Goal: Information Seeking & Learning: Understand process/instructions

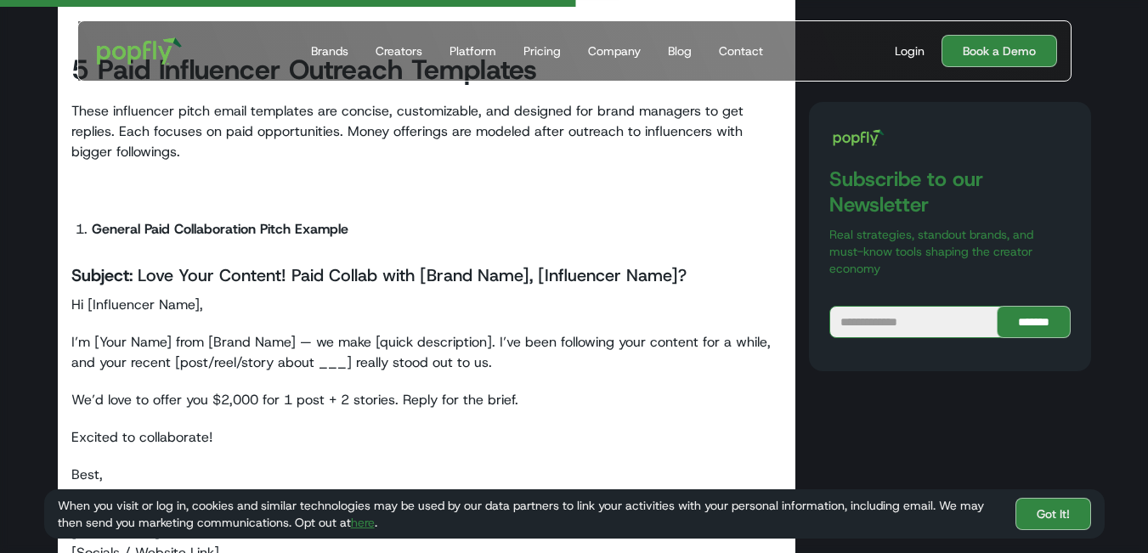
scroll to position [3398, 0]
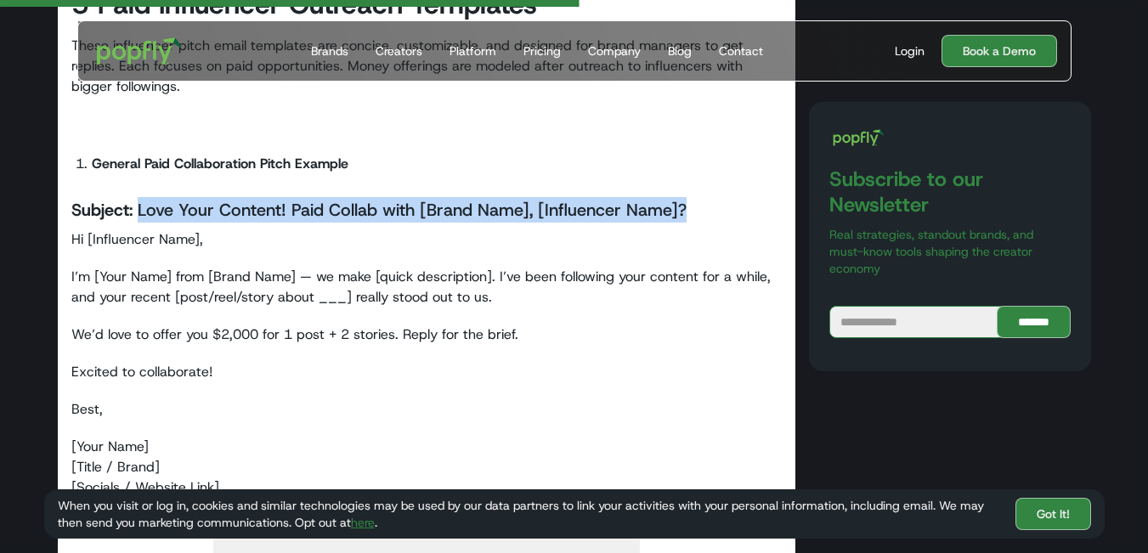
drag, startPoint x: 711, startPoint y: 213, endPoint x: 141, endPoint y: 217, distance: 570.0
click at [141, 217] on h4 "Subject : Love Your Content! Paid Collab with [Brand Name], [Influencer Name]?" at bounding box center [426, 209] width 711 height 25
copy h4 "Love Your Content! Paid Collab with [Brand Name], [Influencer Name]?"
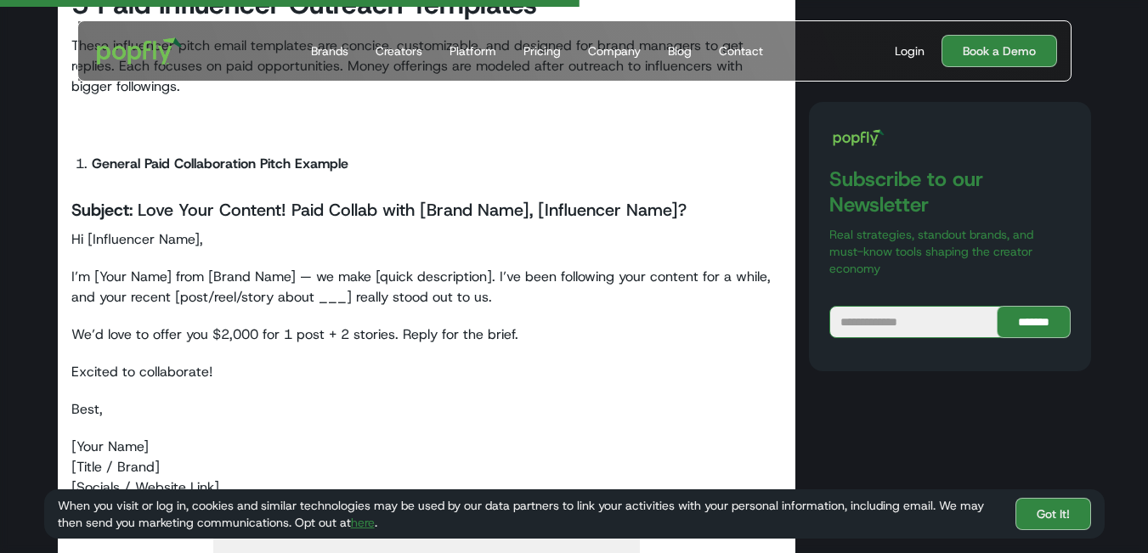
click at [69, 262] on div "How do you write a successful outreach email to an influencer as a brand? Here’…" at bounding box center [427, 196] width 738 height 6967
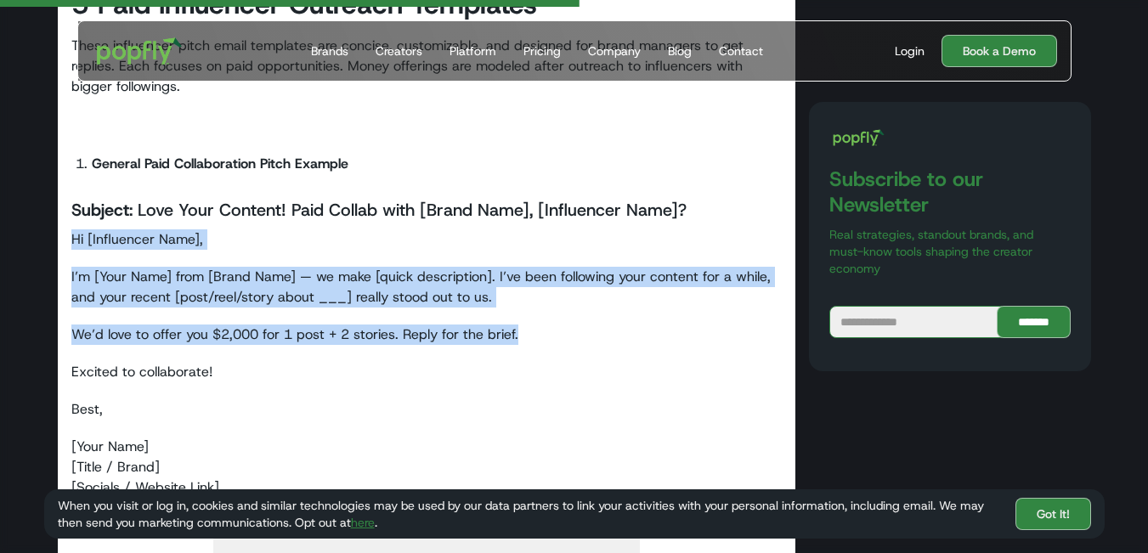
scroll to position [3482, 0]
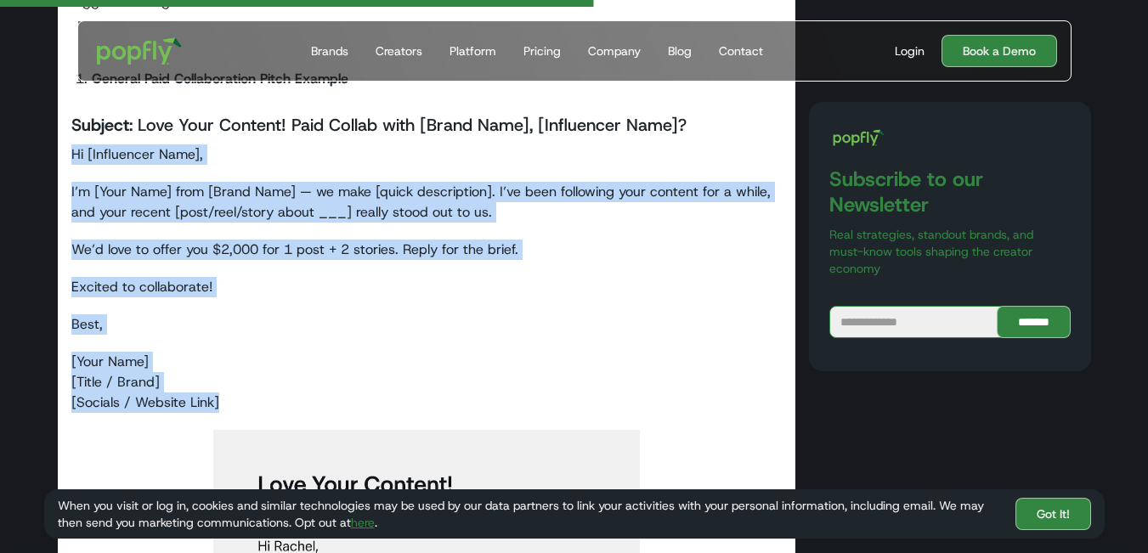
drag, startPoint x: 68, startPoint y: 244, endPoint x: 529, endPoint y: 403, distance: 487.8
click at [529, 403] on div "How do you write a successful outreach email to an influencer as a brand? Here’…" at bounding box center [427, 111] width 738 height 6967
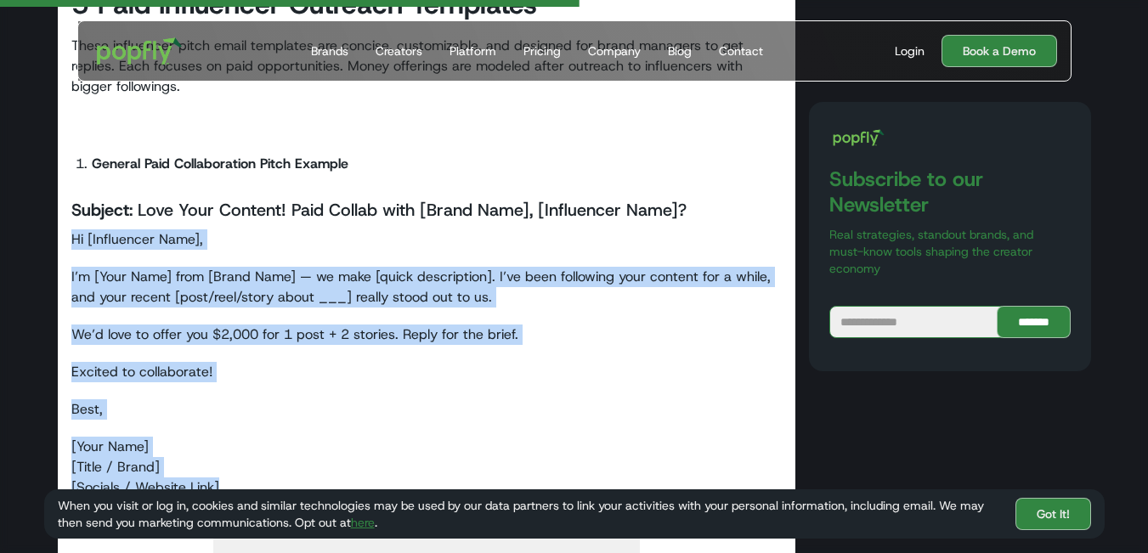
copy div "Hi [Influencer Name], I’m [Your Name] from [Brand Name] — we make [quick descri…"
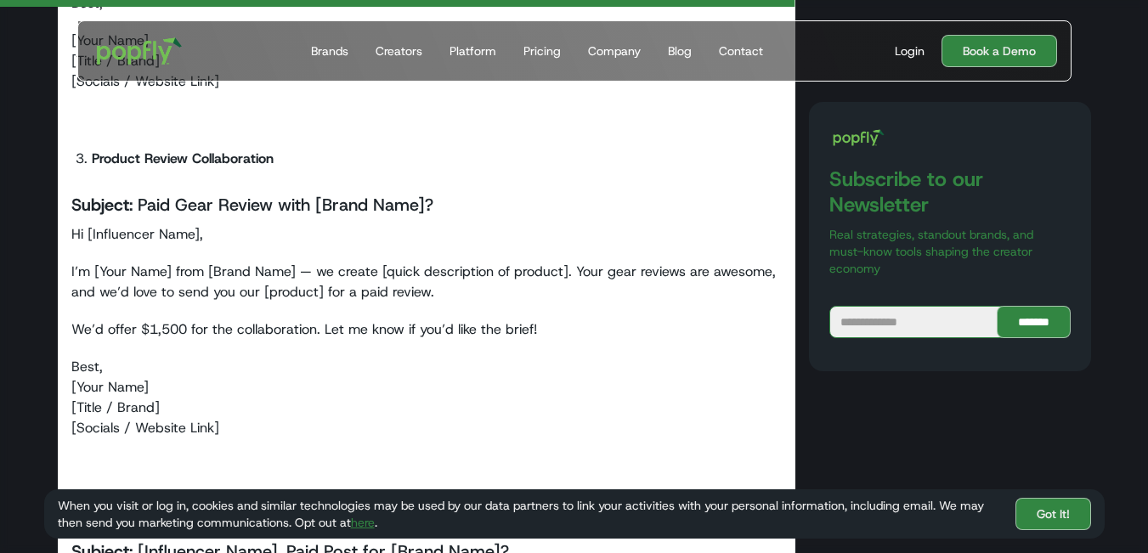
scroll to position [4672, 0]
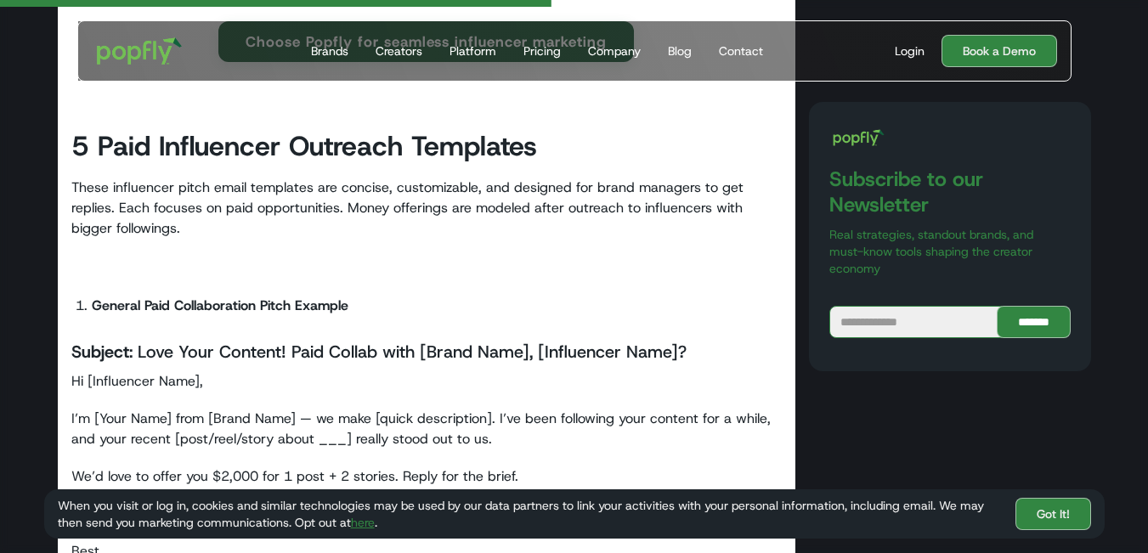
scroll to position [3228, 0]
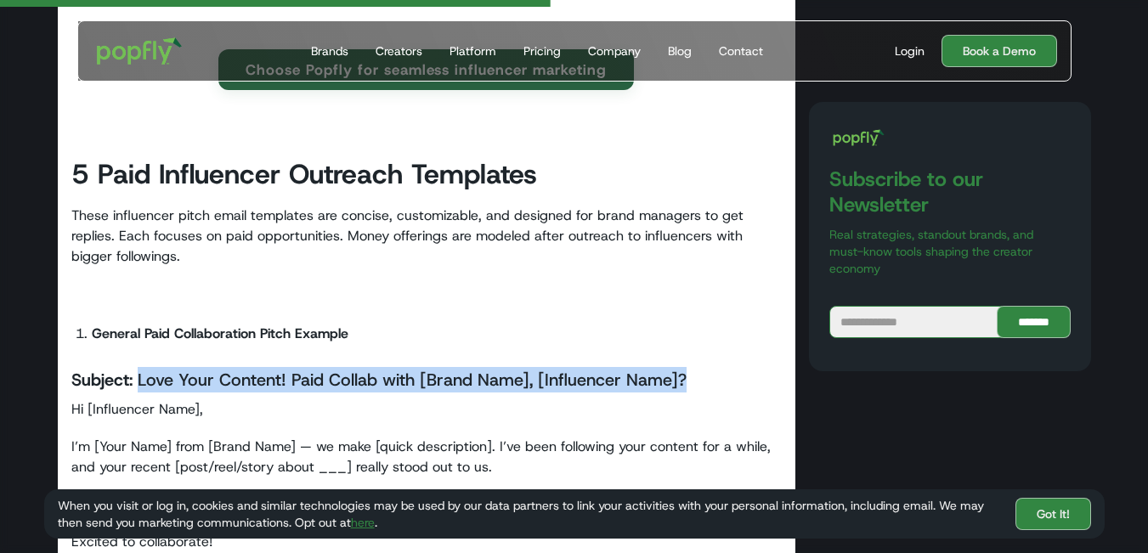
drag, startPoint x: 139, startPoint y: 383, endPoint x: 727, endPoint y: 373, distance: 587.9
click at [727, 373] on h4 "Subject : Love Your Content! Paid Collab with [Brand Name], [Influencer Name]?" at bounding box center [426, 379] width 711 height 25
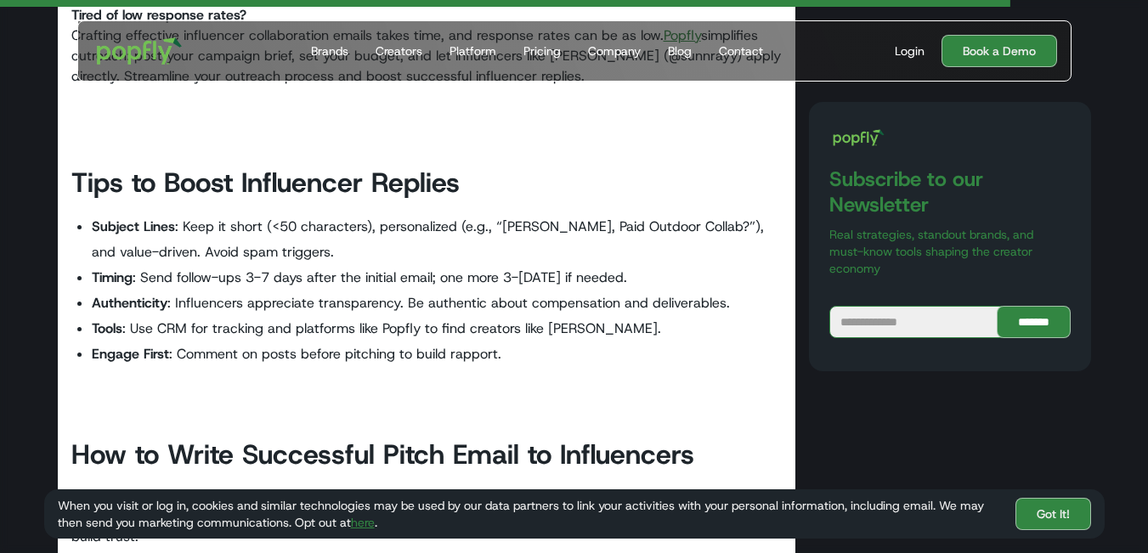
scroll to position [6031, 0]
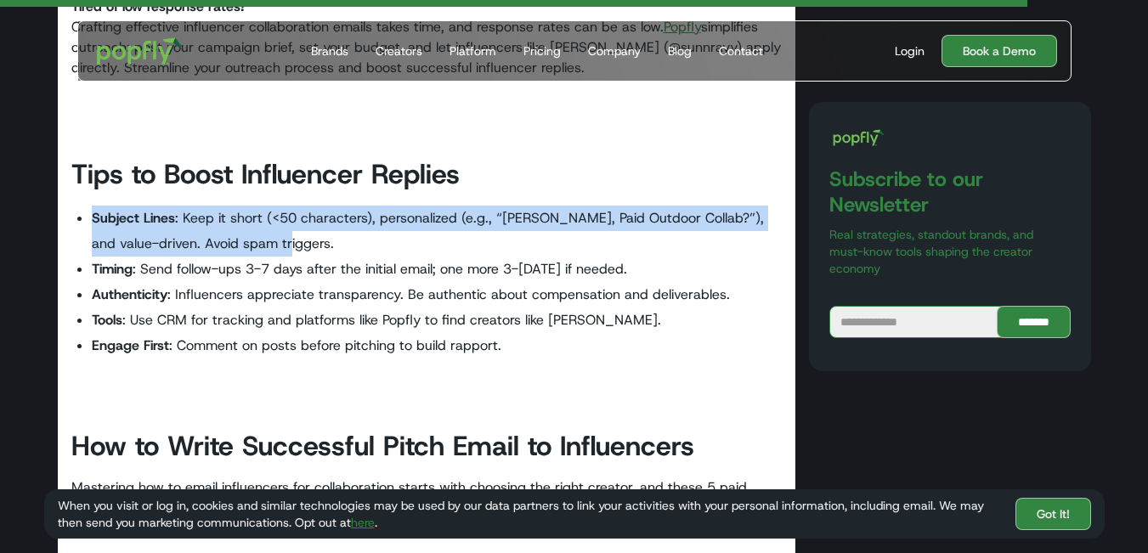
drag, startPoint x: 280, startPoint y: 245, endPoint x: 89, endPoint y: 222, distance: 192.5
click at [89, 222] on ul "Subject Lines : Keep it short (<50 characters), personalized (e.g., “[PERSON_NA…" at bounding box center [426, 282] width 711 height 153
copy li "Subject Lines : Keep it short (<50 characters), personalized (e.g., “[PERSON_NA…"
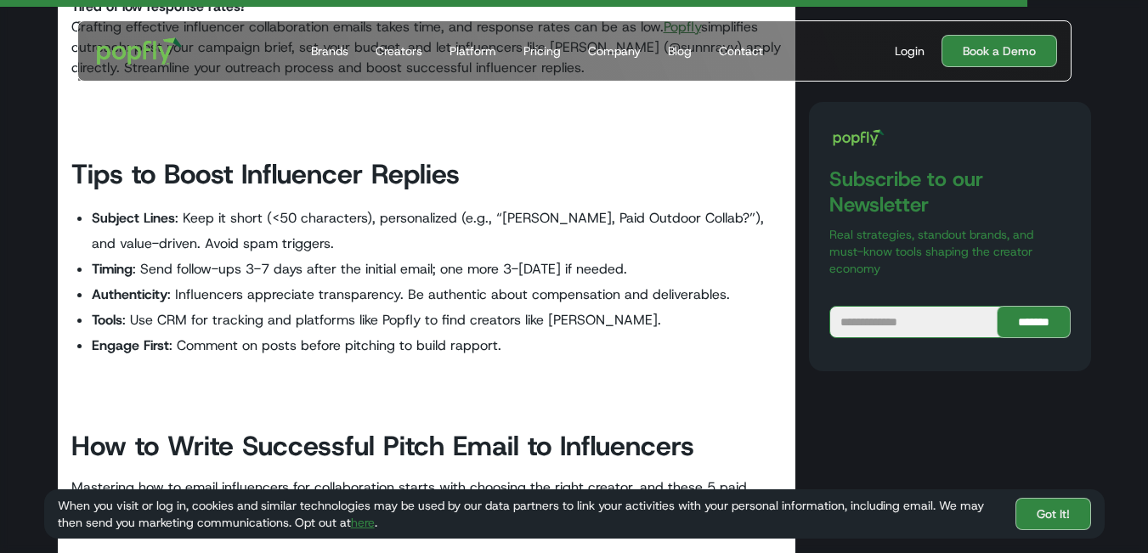
click at [199, 282] on li "Authenticity : Influencers appreciate transparency. Be authentic about compensa…" at bounding box center [437, 294] width 691 height 25
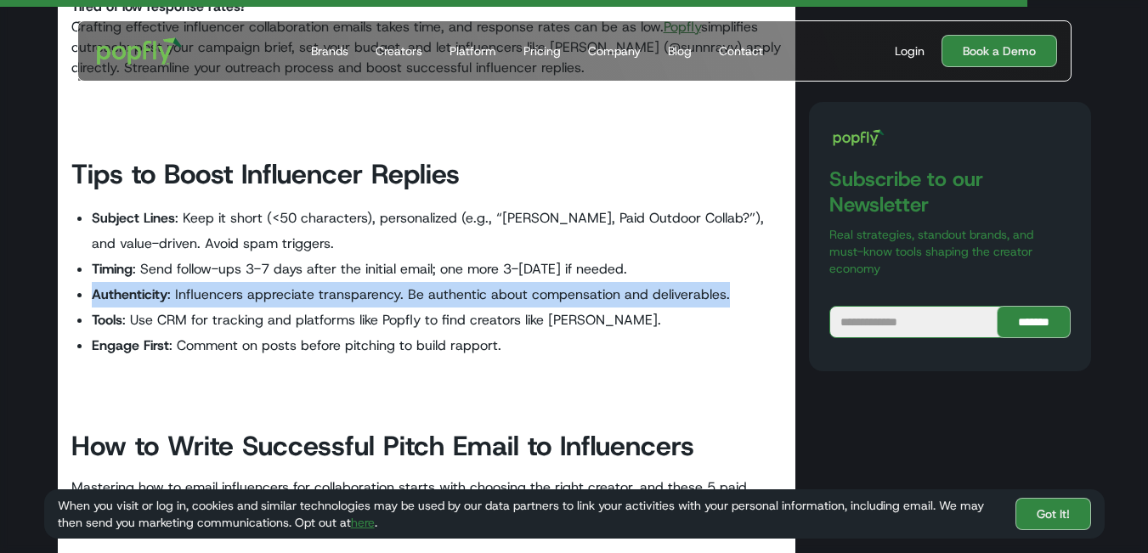
drag, startPoint x: 93, startPoint y: 295, endPoint x: 748, endPoint y: 287, distance: 655.8
click at [748, 287] on li "Authenticity : Influencers appreciate transparency. Be authentic about compensa…" at bounding box center [437, 294] width 691 height 25
copy li "Authenticity : Influencers appreciate transparency. Be authentic about compensa…"
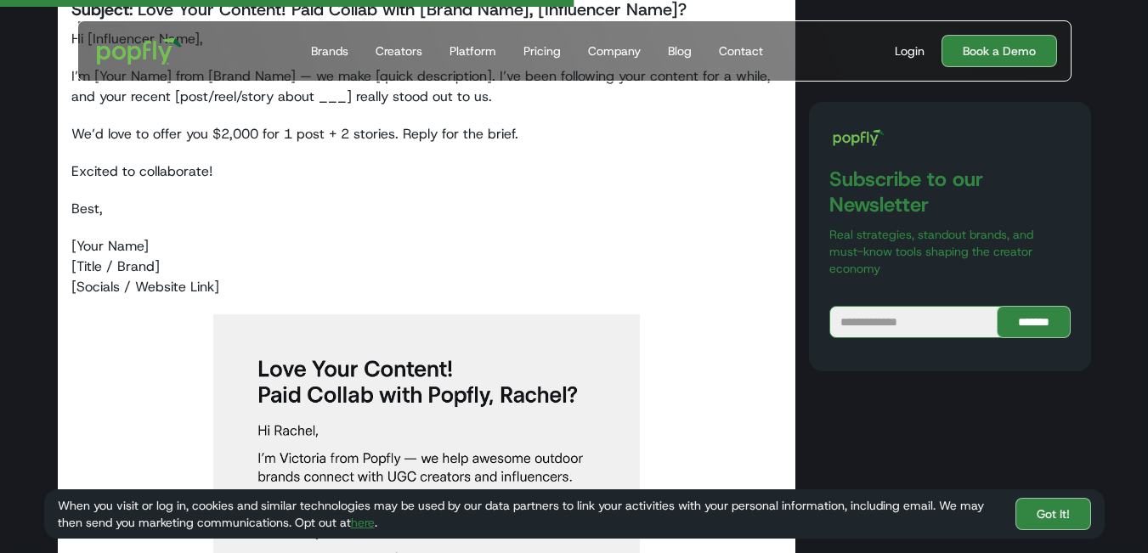
scroll to position [3313, 0]
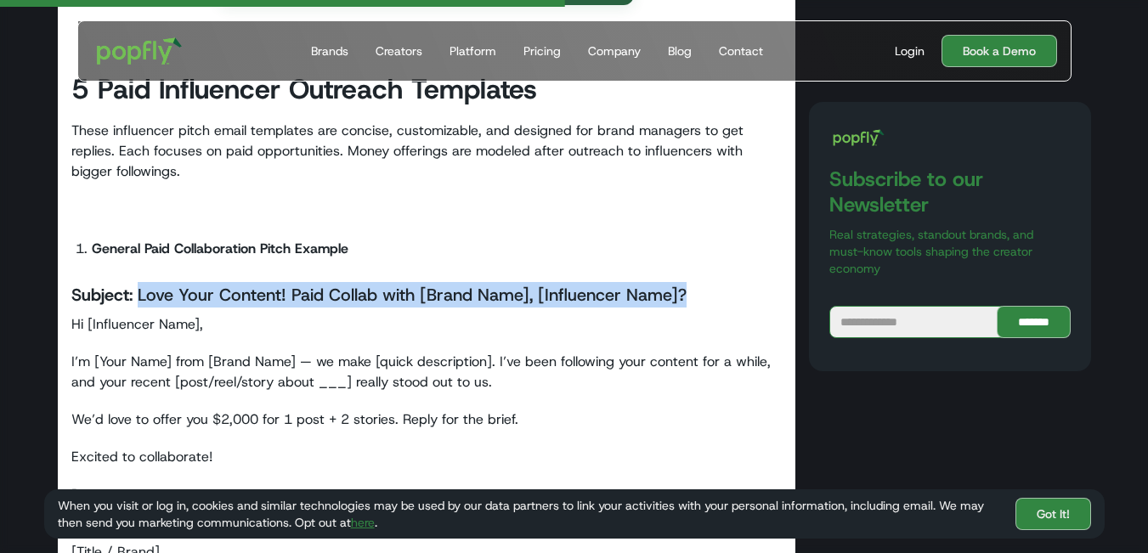
drag, startPoint x: 705, startPoint y: 291, endPoint x: 137, endPoint y: 296, distance: 568.3
click at [137, 296] on h4 "Subject : Love Your Content! Paid Collab with [Brand Name], [Influencer Name]?" at bounding box center [426, 294] width 711 height 25
copy h4 "Love Your Content! Paid Collab with [Brand Name], [Influencer Name]?"
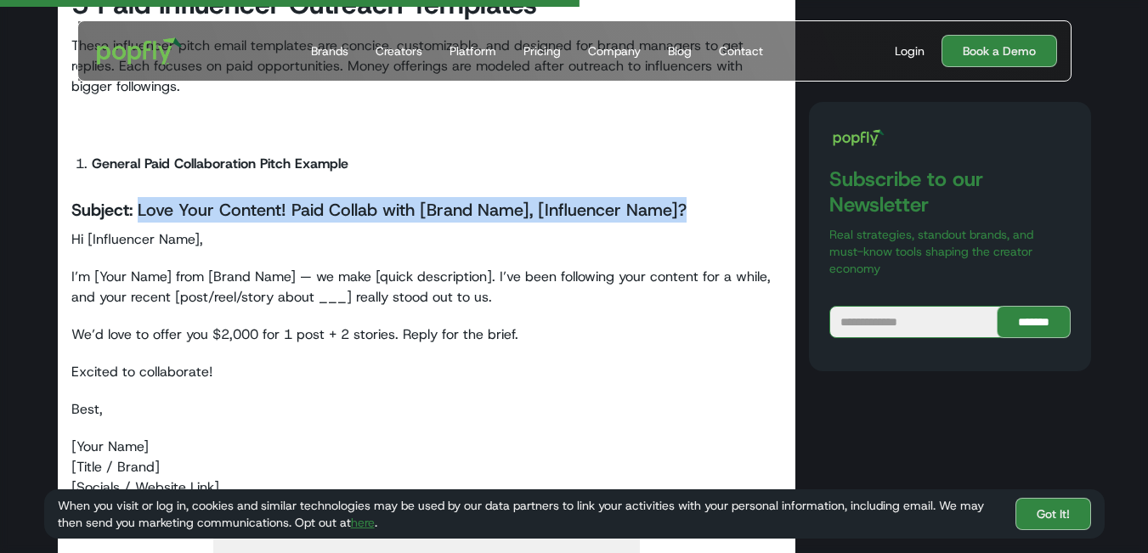
scroll to position [3482, 0]
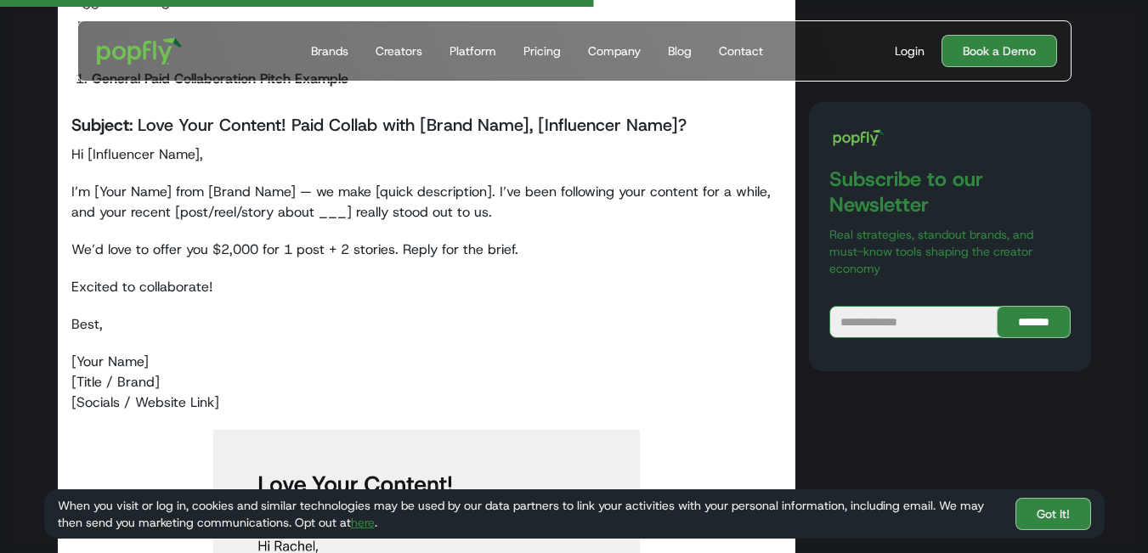
click at [471, 331] on p "Best," at bounding box center [426, 324] width 711 height 20
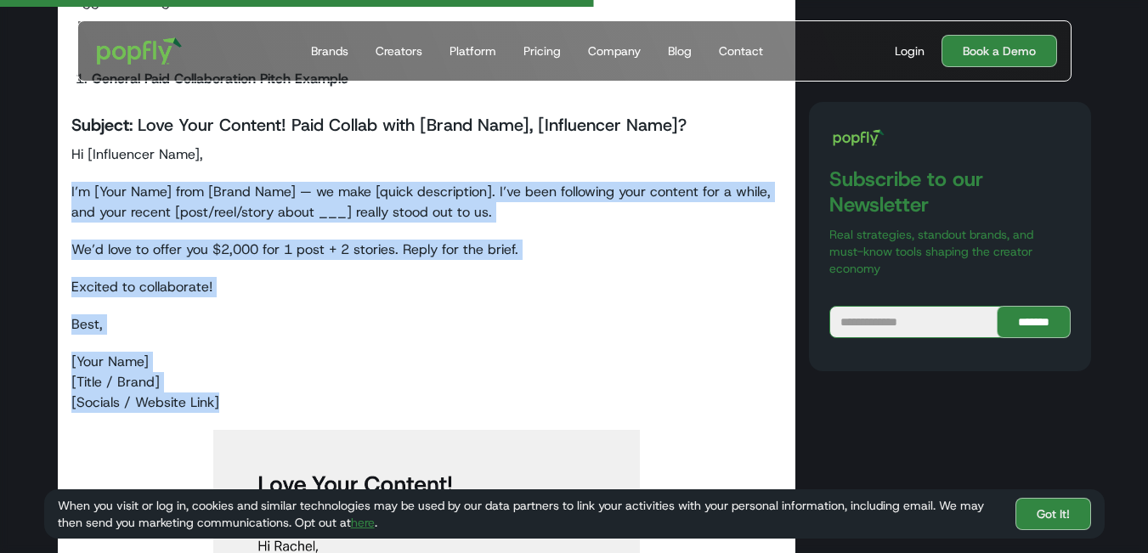
drag, startPoint x: 58, startPoint y: 190, endPoint x: 360, endPoint y: 403, distance: 369.5
click at [360, 403] on div "How do you write a successful outreach email to an influencer as a brand? Here’…" at bounding box center [427, 111] width 738 height 6967
copy div "I’m [Your Name] from [Brand Name] — we make [quick description]. I’ve been foll…"
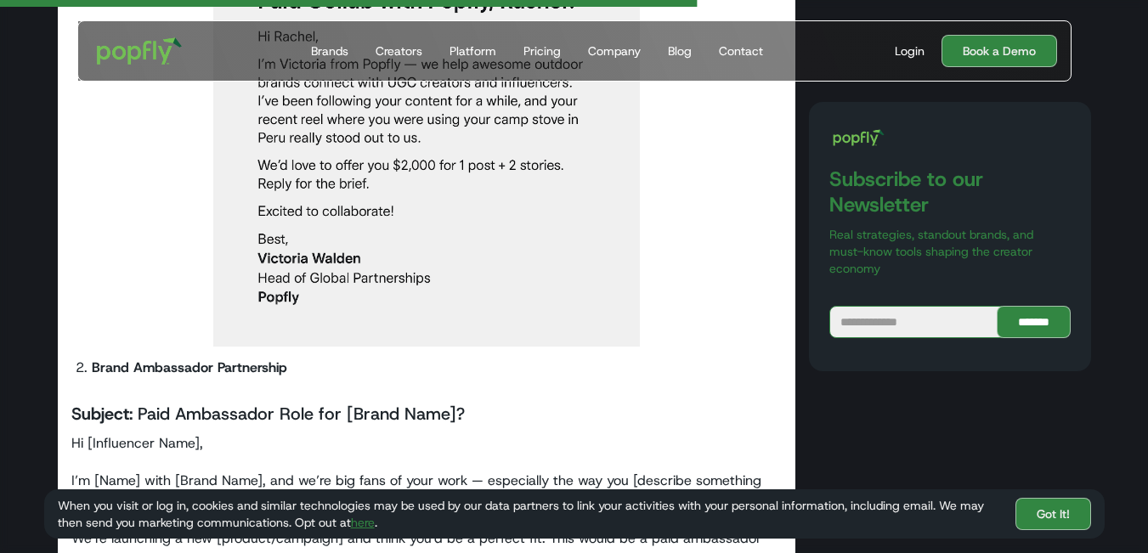
scroll to position [4247, 0]
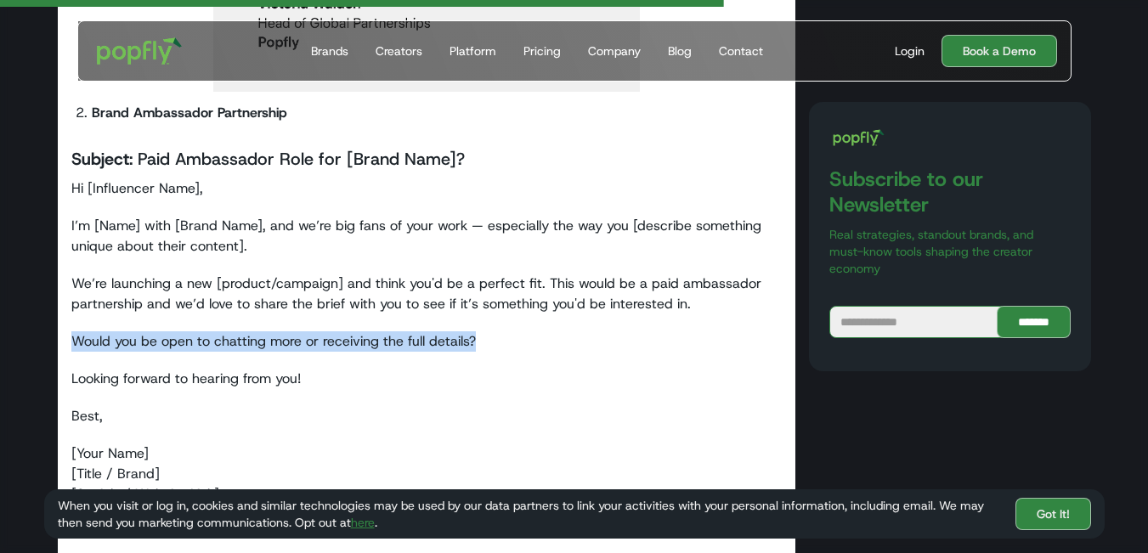
drag, startPoint x: 505, startPoint y: 348, endPoint x: 70, endPoint y: 336, distance: 435.0
drag, startPoint x: 357, startPoint y: 386, endPoint x: 65, endPoint y: 344, distance: 294.4
copy div "Would you be open to chatting more or receiving the full details? Looking forwa…"
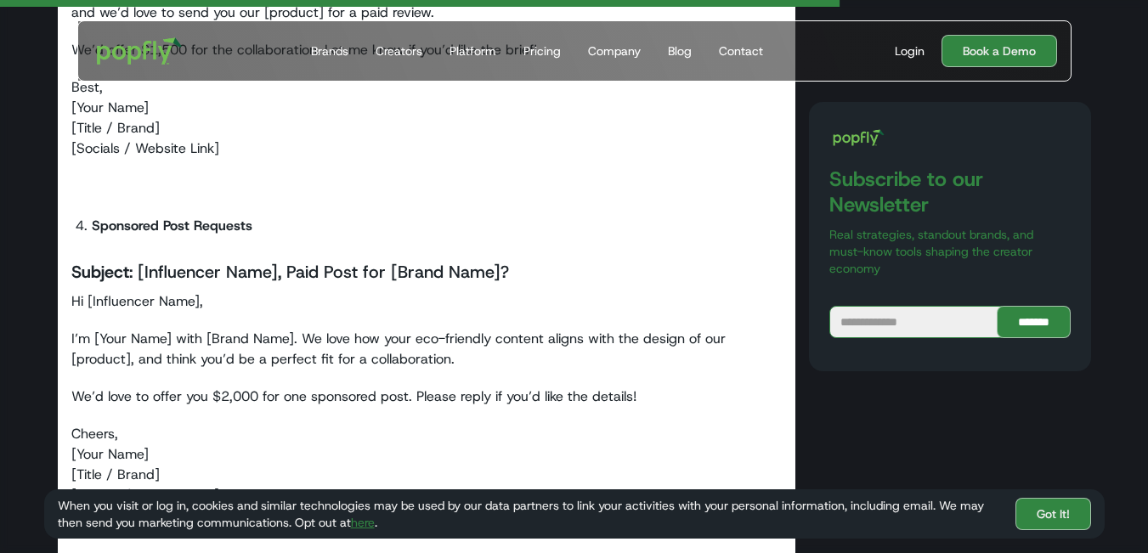
scroll to position [4926, 0]
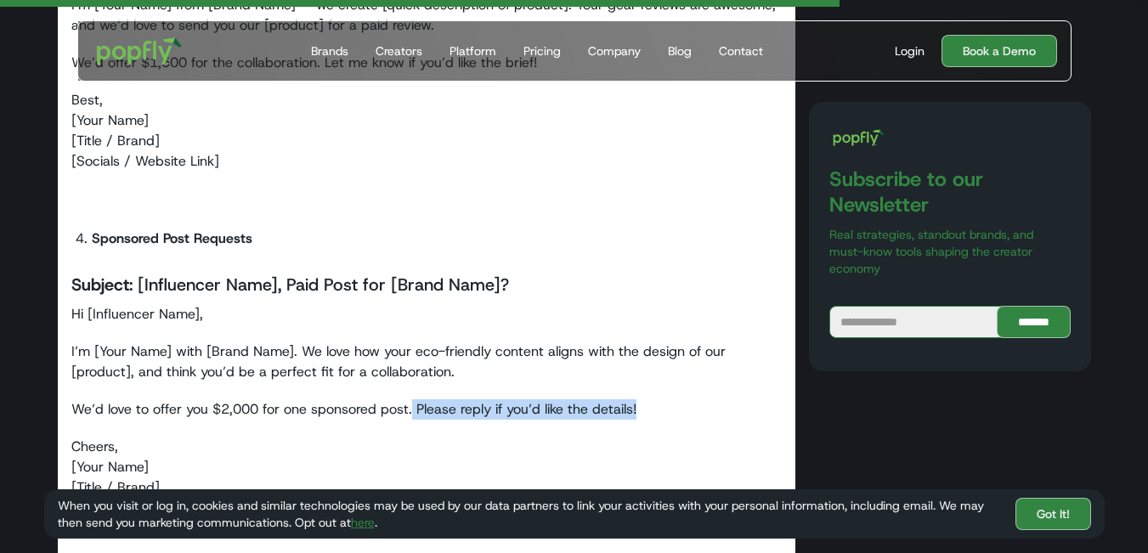
drag, startPoint x: 412, startPoint y: 410, endPoint x: 656, endPoint y: 392, distance: 244.4
copy p "Please reply if you’d like the details!"
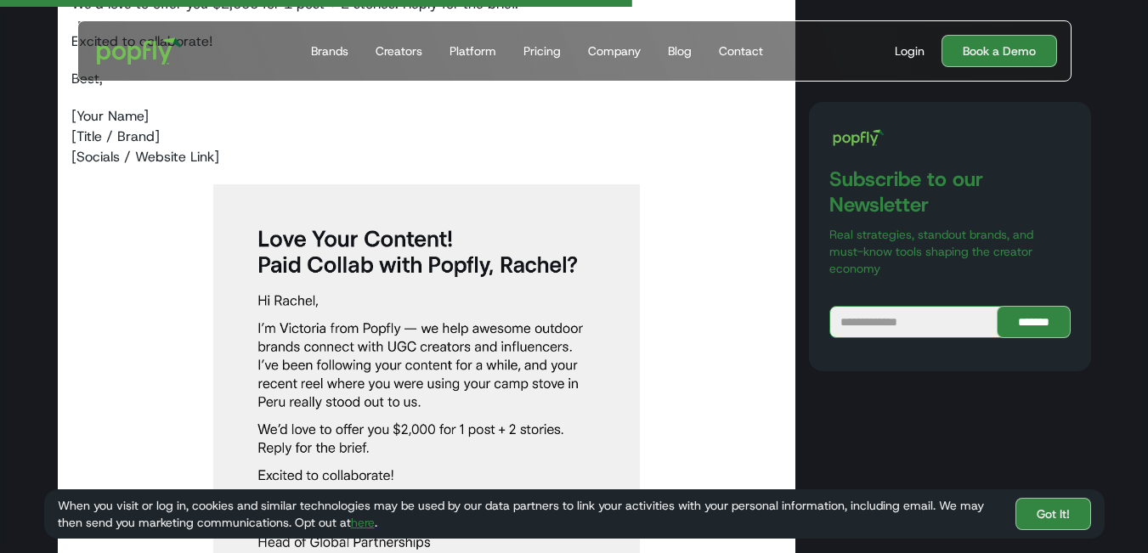
scroll to position [3822, 0]
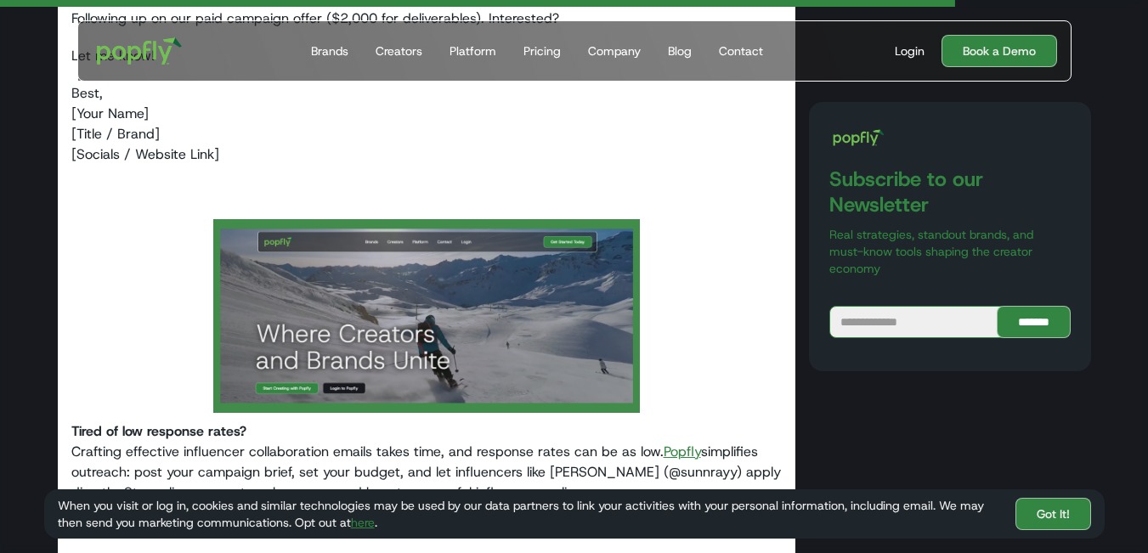
click at [440, 160] on p "Best, [Your Name] [Title / Brand] [Socials / Website Link]" at bounding box center [426, 124] width 711 height 82
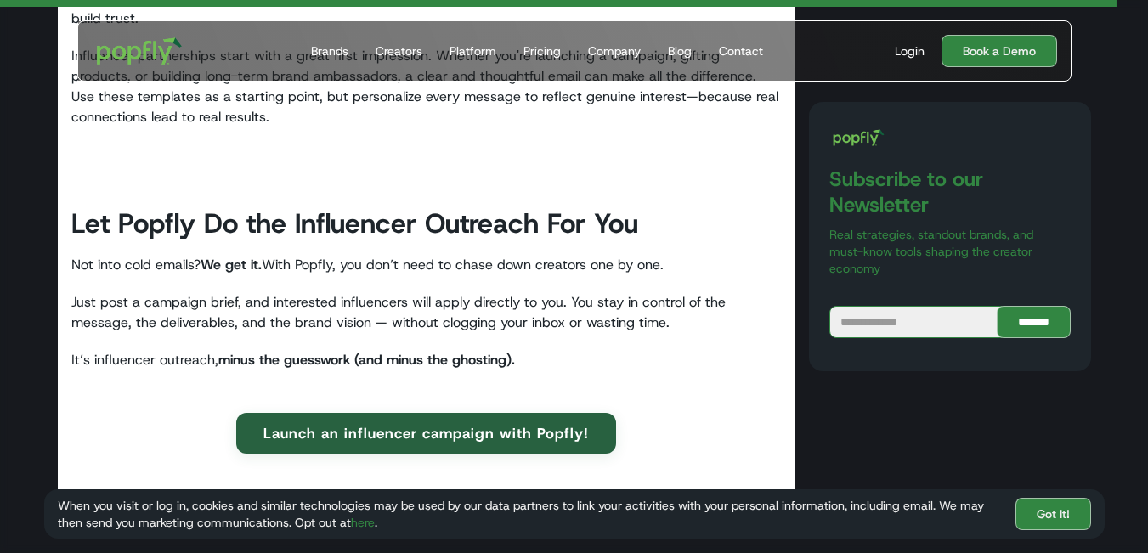
scroll to position [6625, 0]
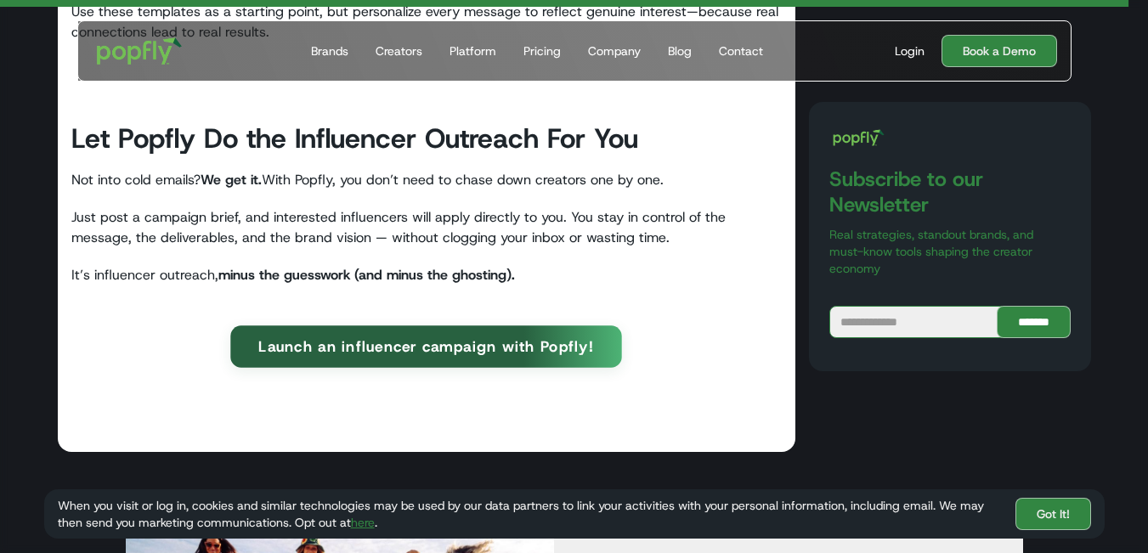
click at [447, 358] on link "Launch an influencer campaign with Popfly!" at bounding box center [426, 346] width 391 height 42
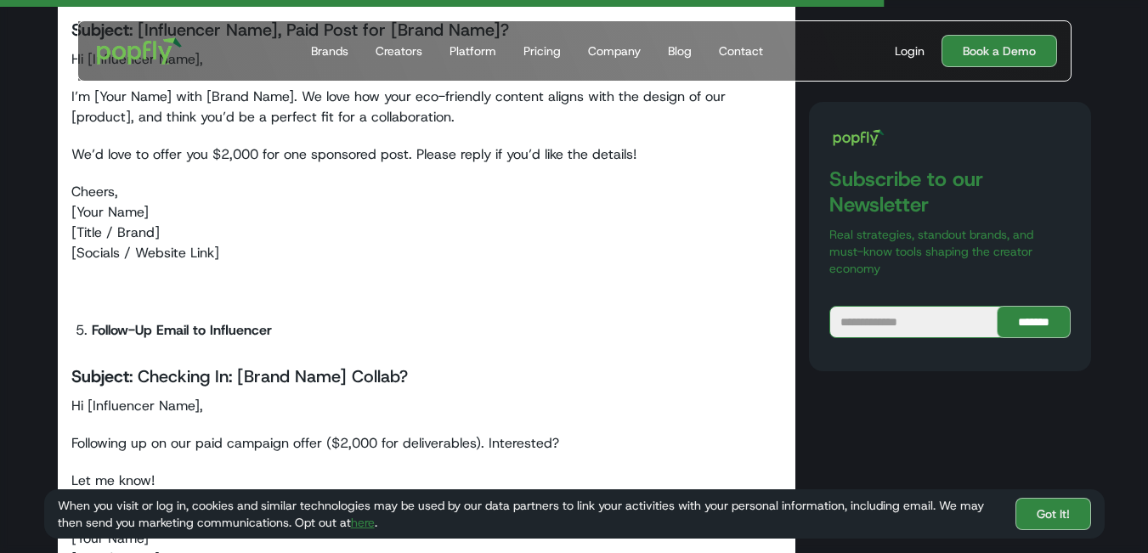
scroll to position [5266, 0]
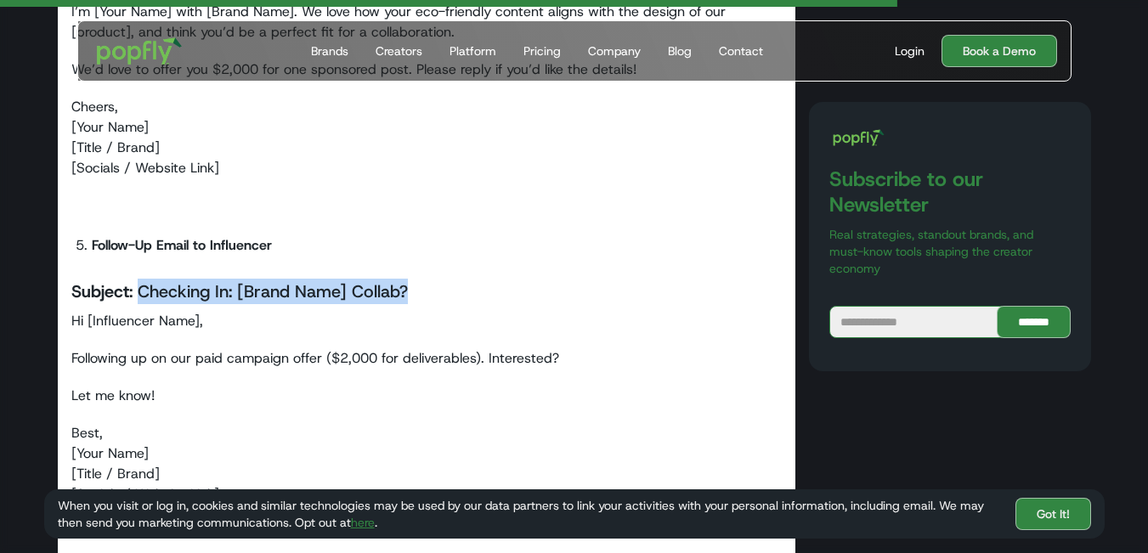
drag, startPoint x: 456, startPoint y: 296, endPoint x: 141, endPoint y: 294, distance: 315.1
click at [141, 294] on h4 "Subject : Checking In: [Brand Name] Collab?" at bounding box center [426, 291] width 711 height 25
copy h4 "Checking In: [Brand Name] Collab?"
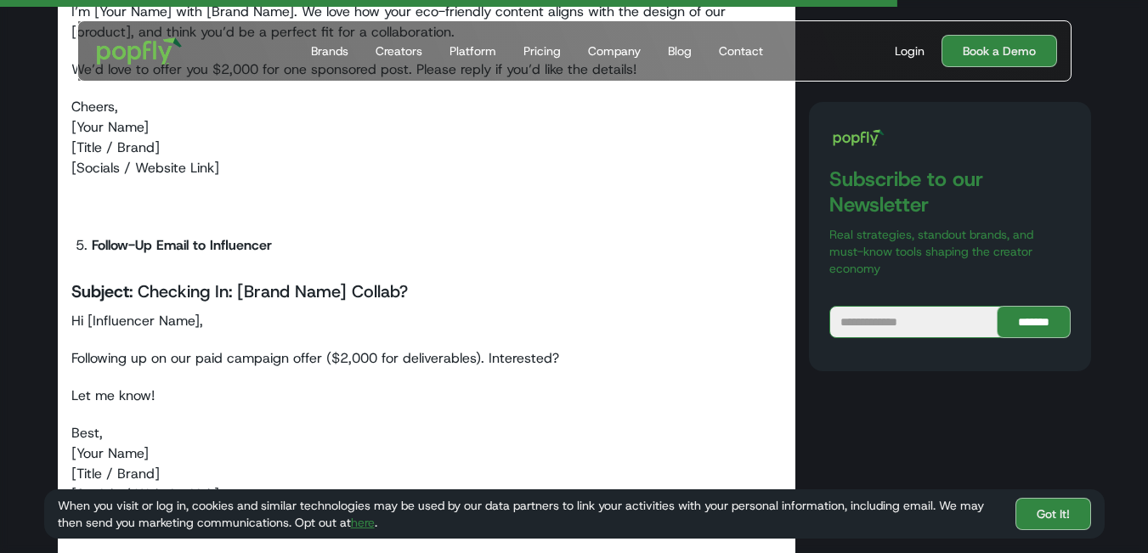
click at [98, 292] on strong "Subject" at bounding box center [100, 291] width 58 height 22
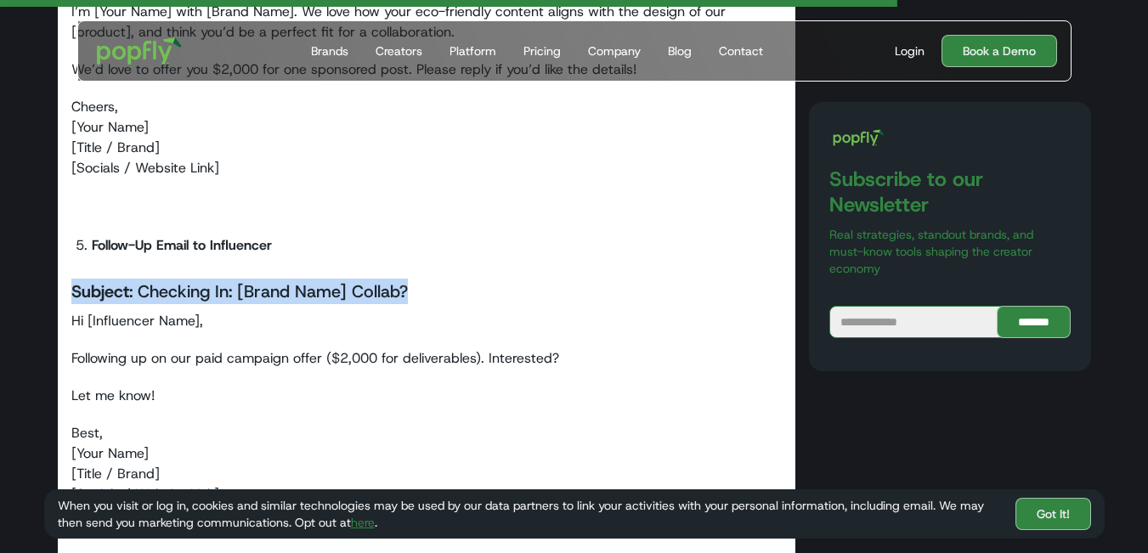
drag, startPoint x: 70, startPoint y: 290, endPoint x: 517, endPoint y: 293, distance: 447.6
copy h4 "Subject : Checking In: [Brand Name] Collab?"
